Goal: Navigation & Orientation: Go to known website

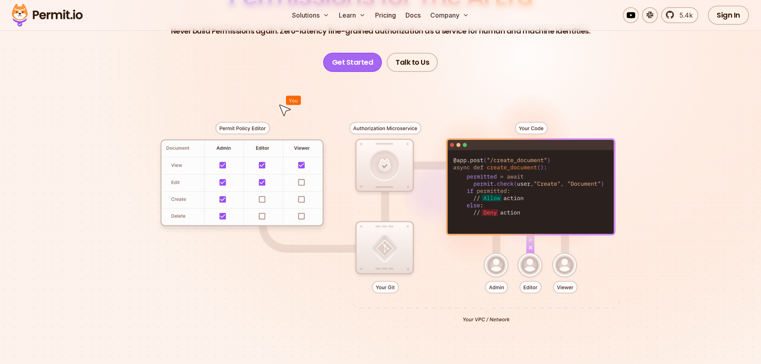
click at [332, 63] on link "Get Started" at bounding box center [352, 62] width 59 height 19
